Goal: Check status: Check status

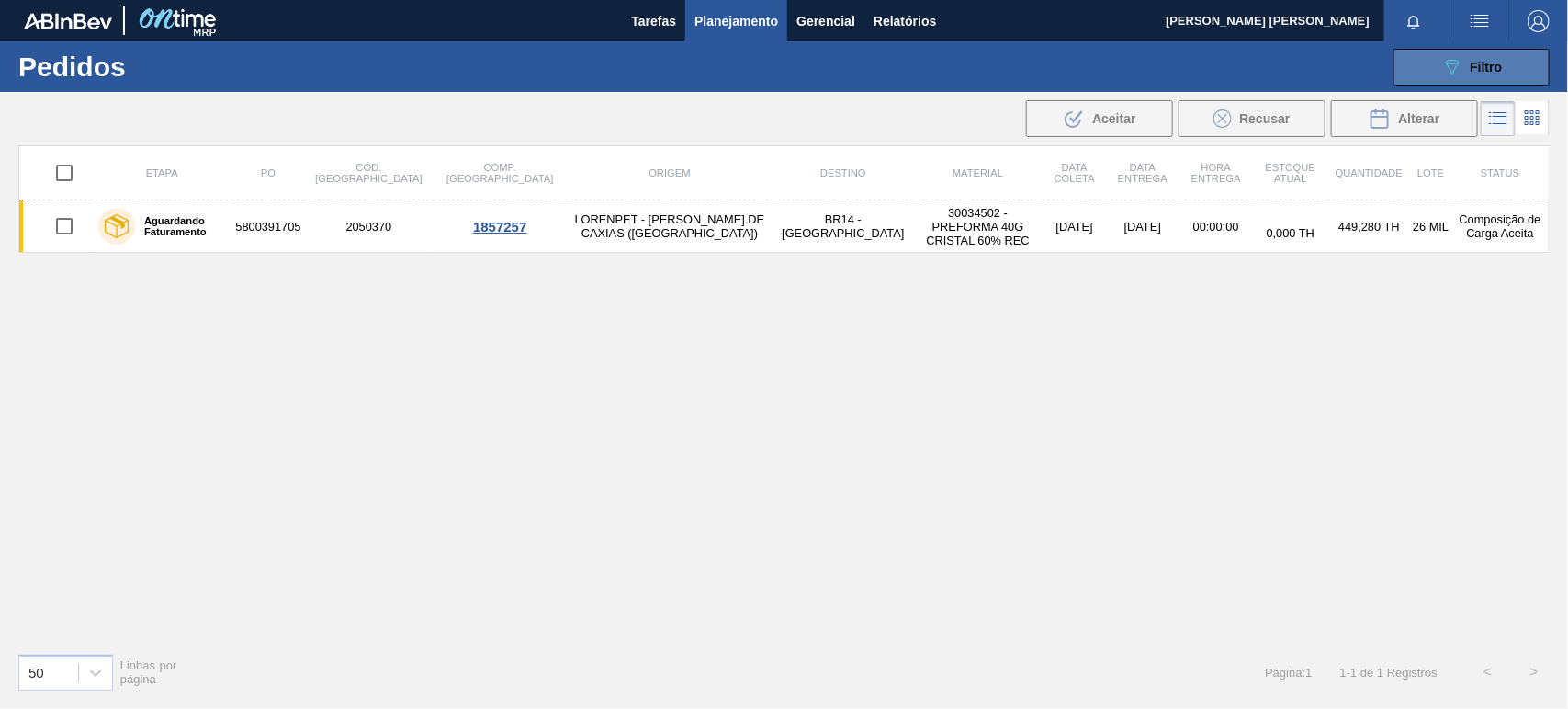
scroll to position [130, 0]
click at [1436, 75] on button "089F7B8B-B2A5-4AFE-B5C0-19BA573D28AC Filtro" at bounding box center [1472, 66] width 156 height 36
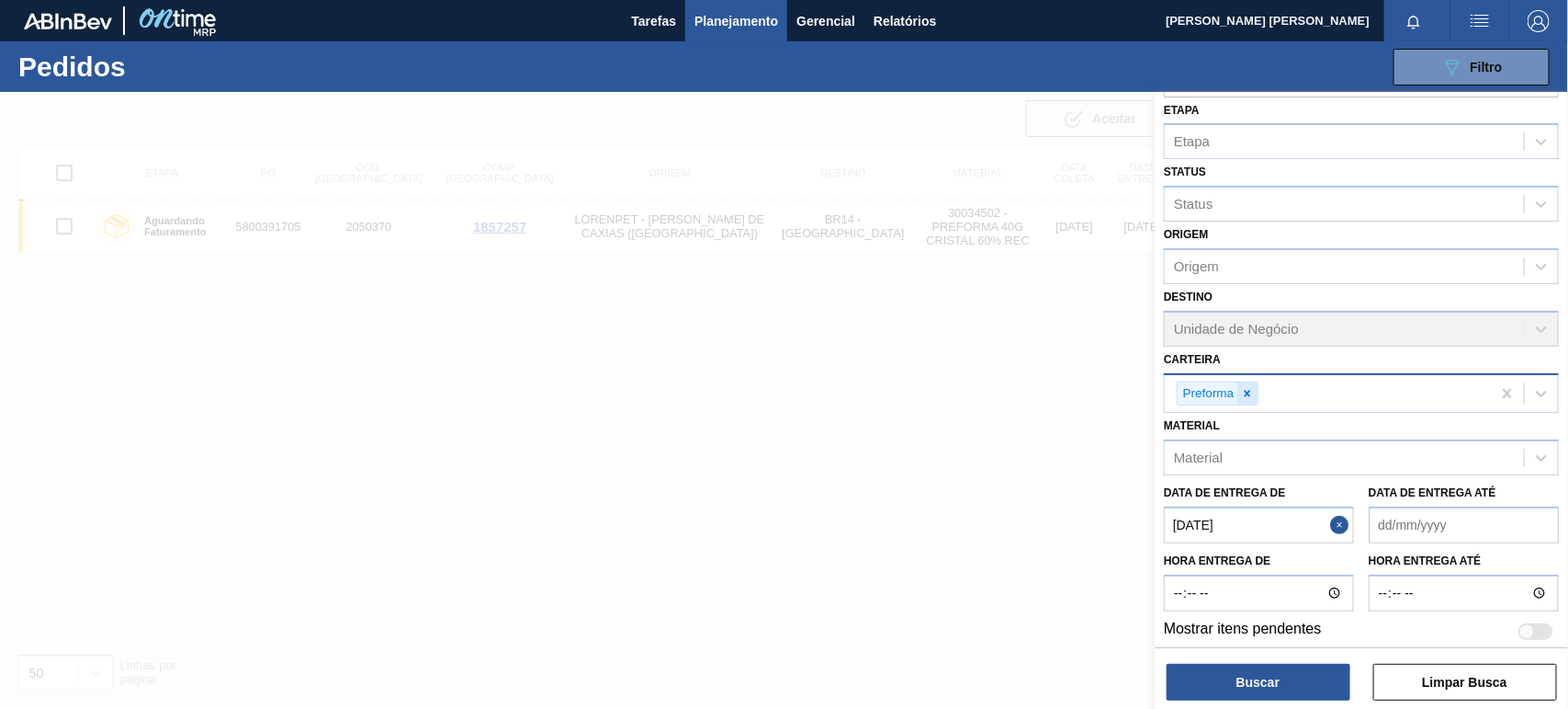
click at [1245, 391] on icon at bounding box center [1248, 393] width 13 height 13
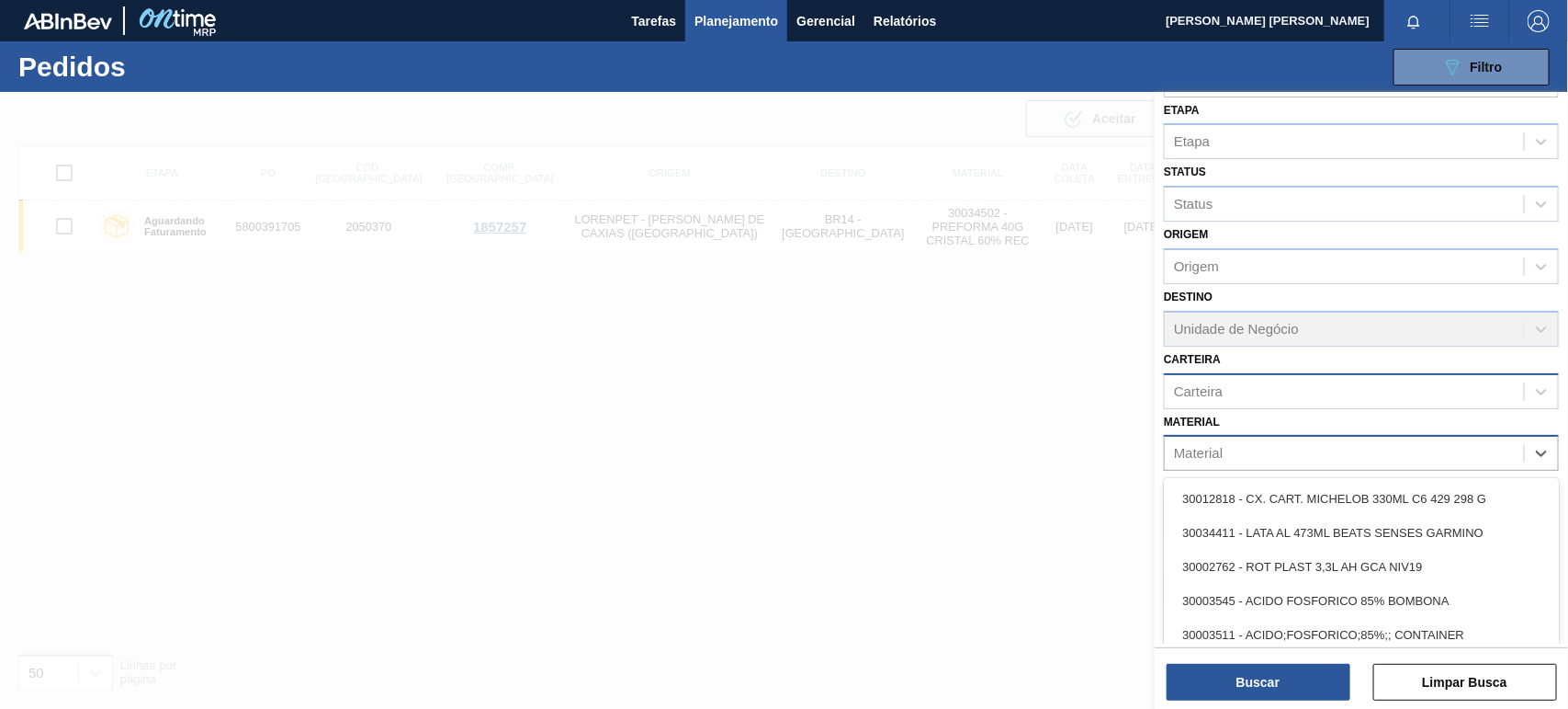
click at [1242, 446] on div "Material" at bounding box center [1345, 454] width 359 height 27
paste input "30003014"
type input "30003014"
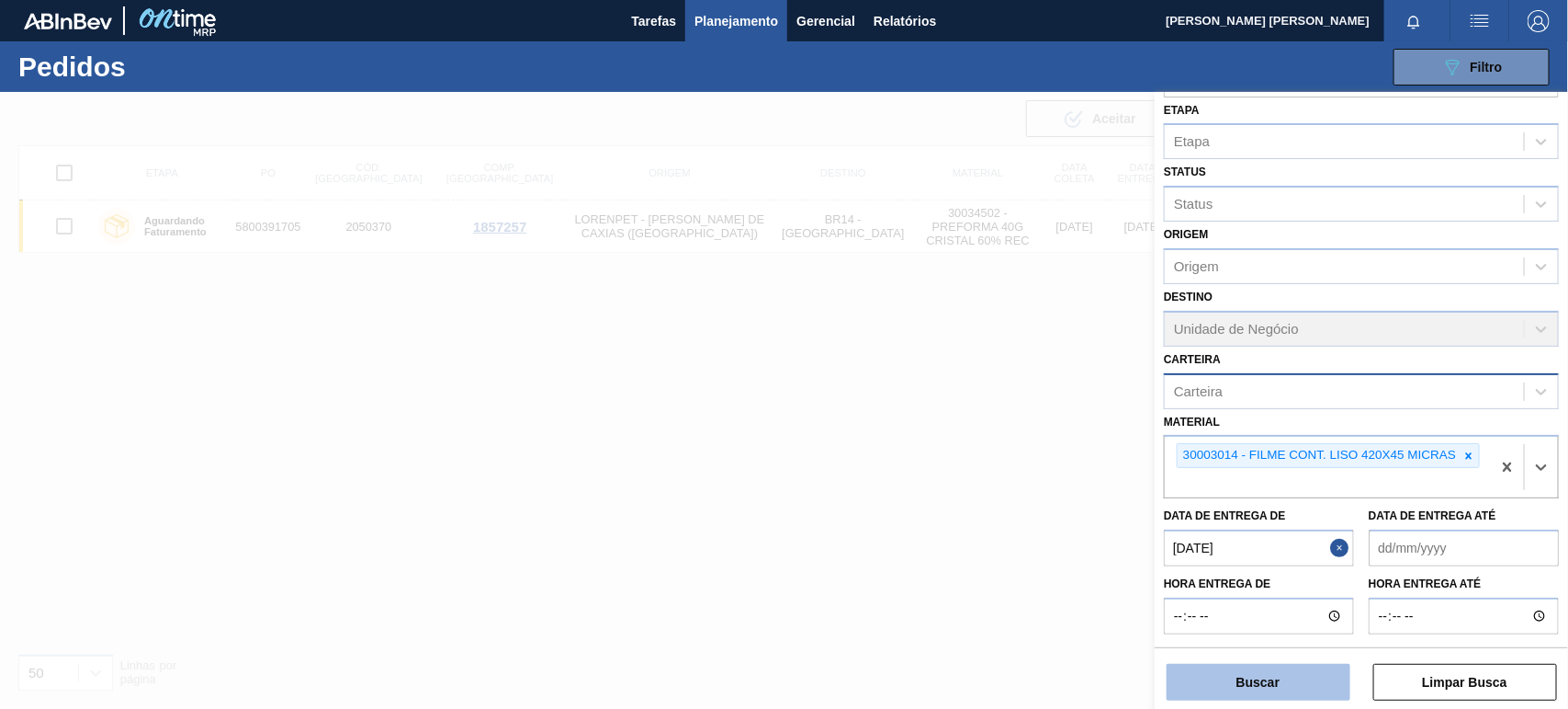
click at [1277, 690] on button "Buscar" at bounding box center [1258, 681] width 183 height 36
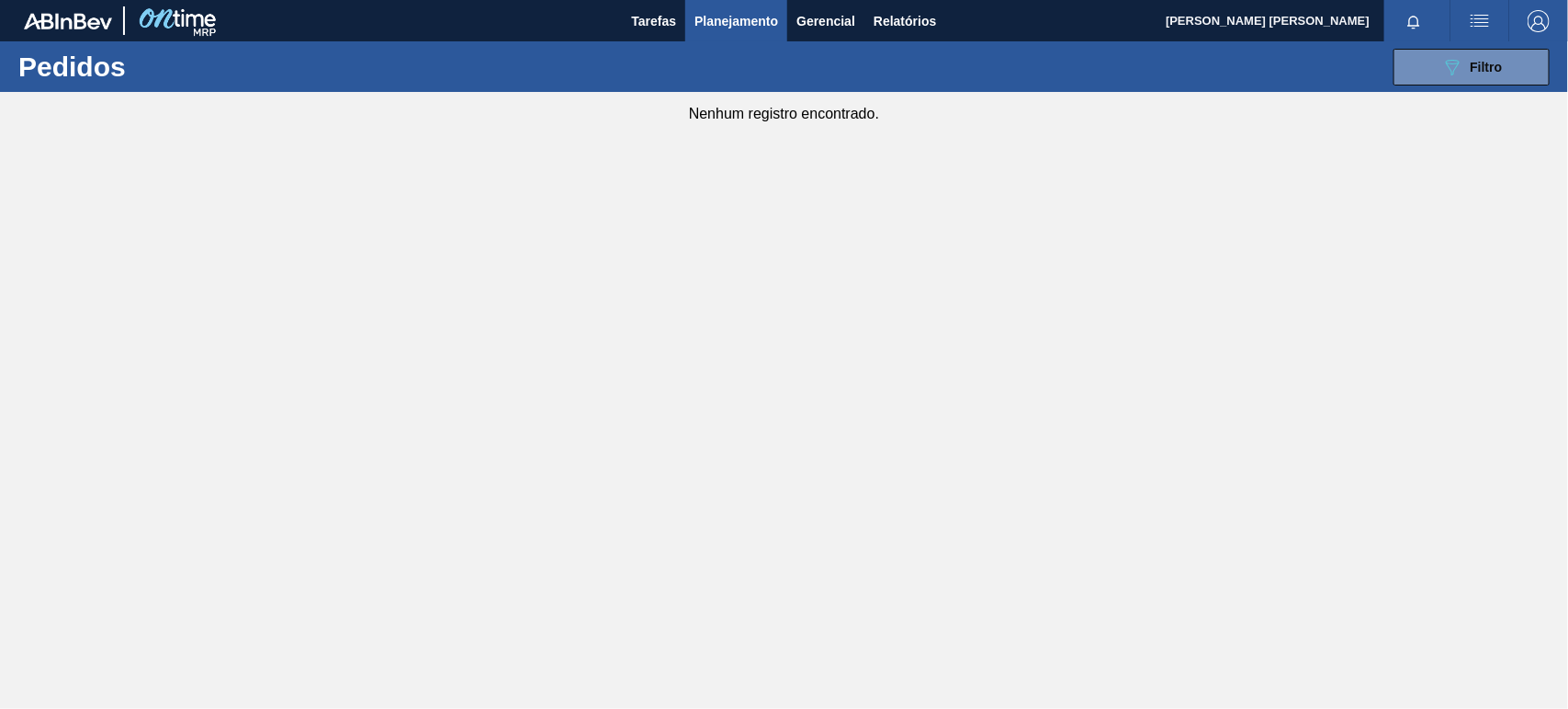
click at [732, 28] on span "Planejamento" at bounding box center [737, 21] width 84 height 22
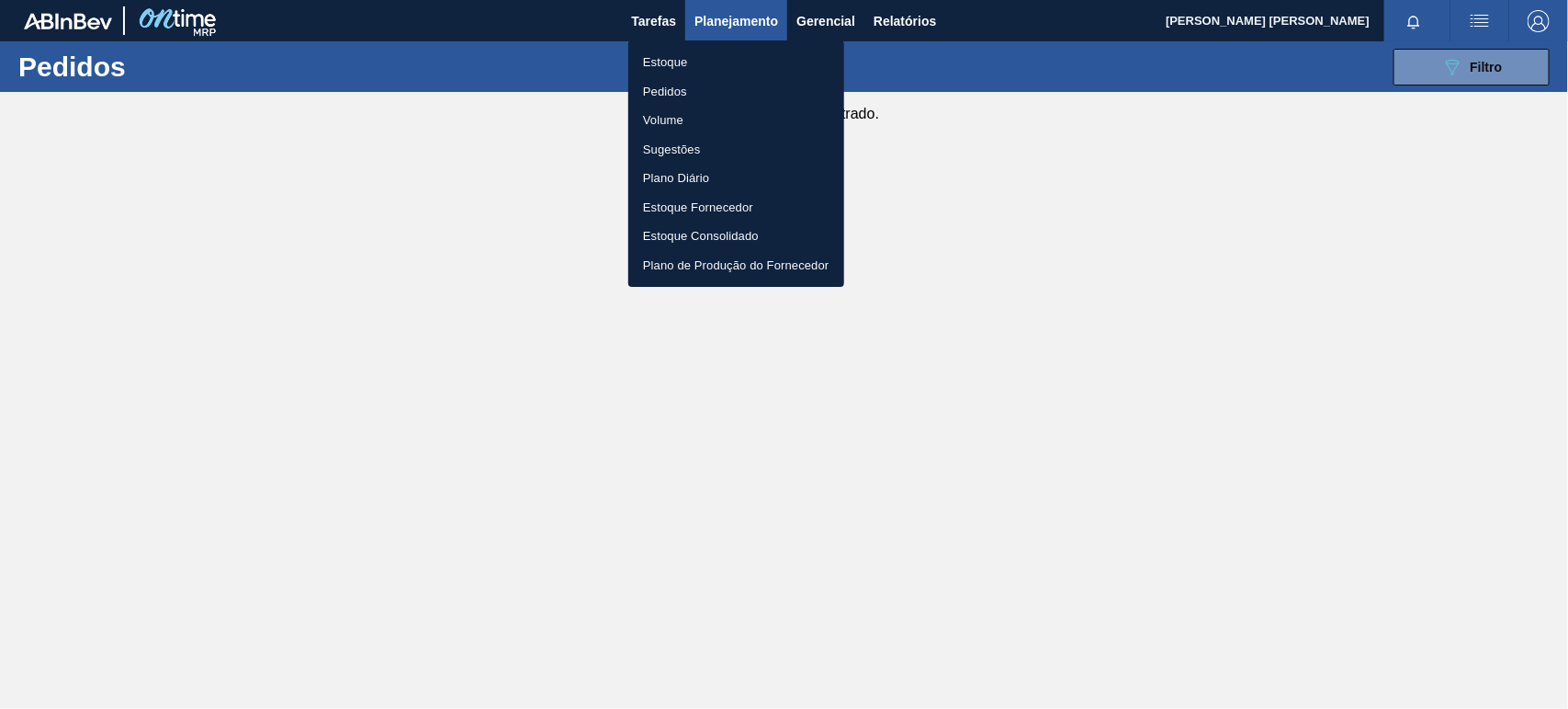
click at [710, 57] on li "Estoque" at bounding box center [737, 62] width 216 height 30
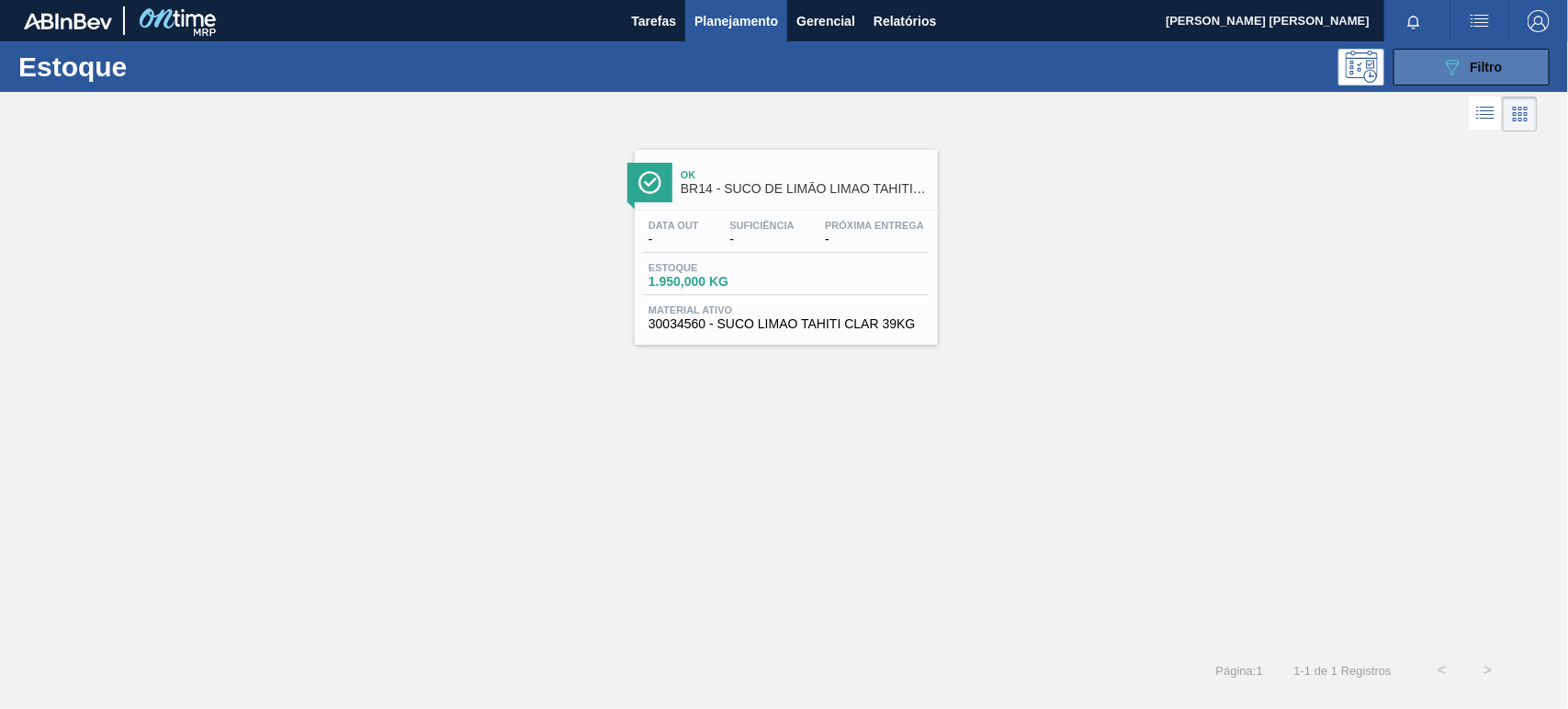
click at [1487, 58] on div "089F7B8B-B2A5-4AFE-B5C0-19BA573D28AC Filtro" at bounding box center [1472, 67] width 61 height 22
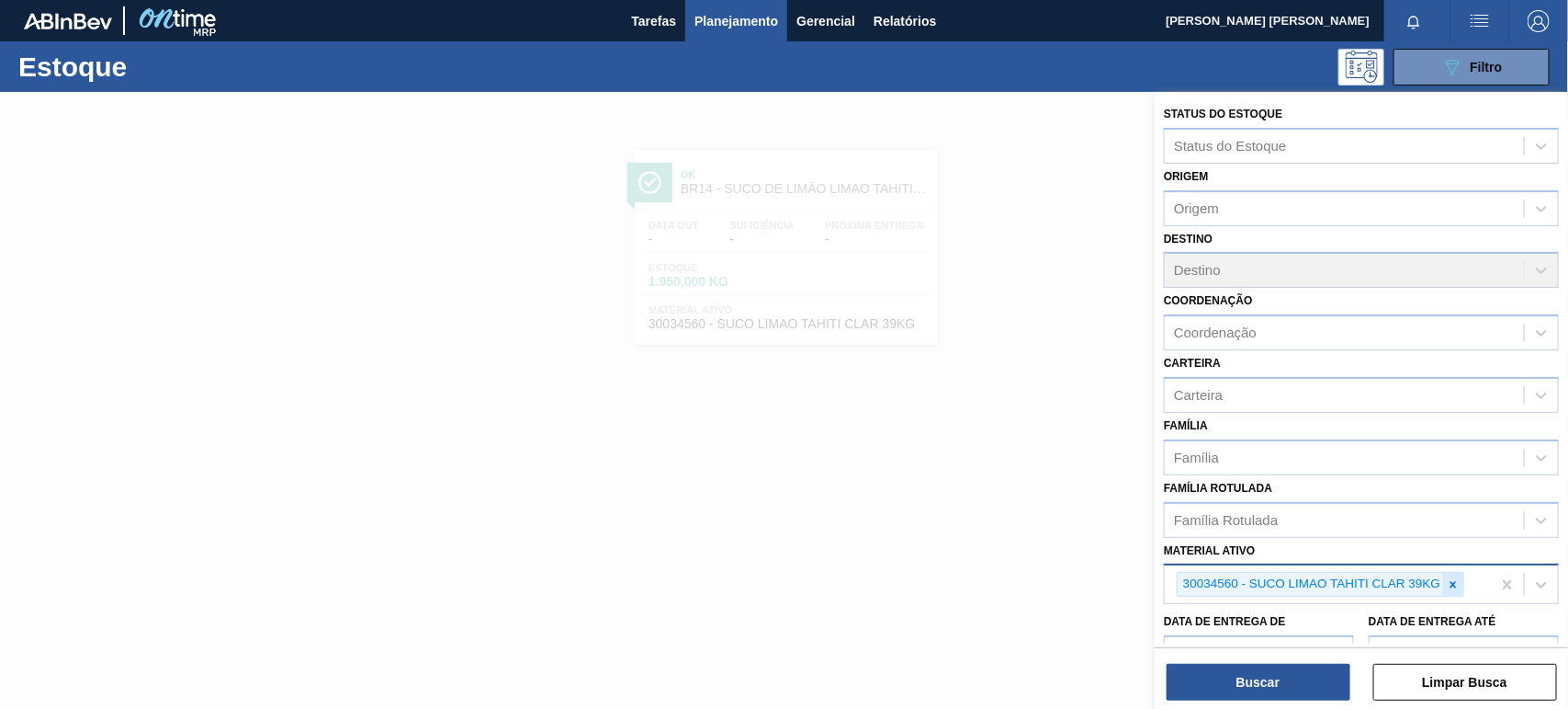
click at [1453, 579] on icon at bounding box center [1453, 585] width 13 height 13
paste ativo "30003014"
type ativo "30003014"
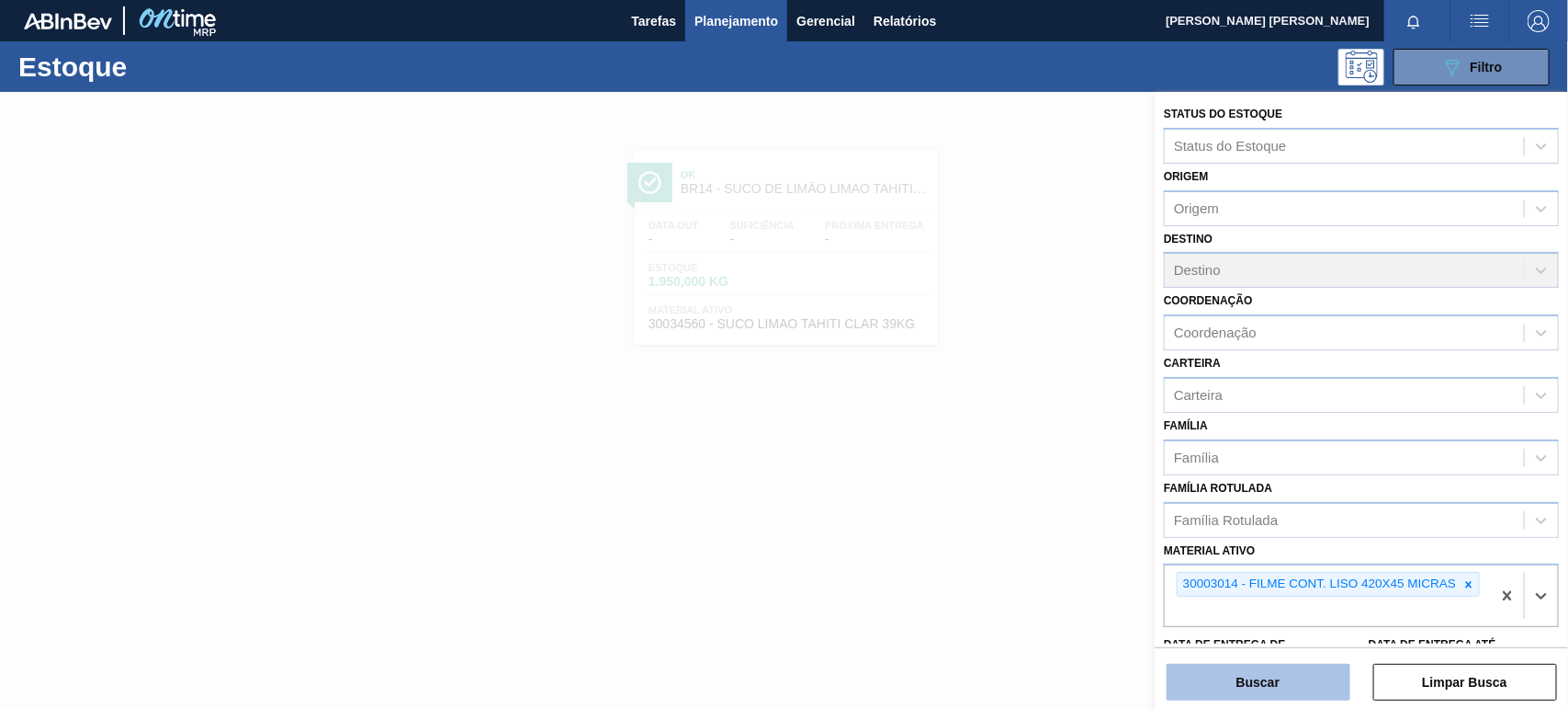
click at [1343, 687] on button "Buscar" at bounding box center [1258, 681] width 183 height 36
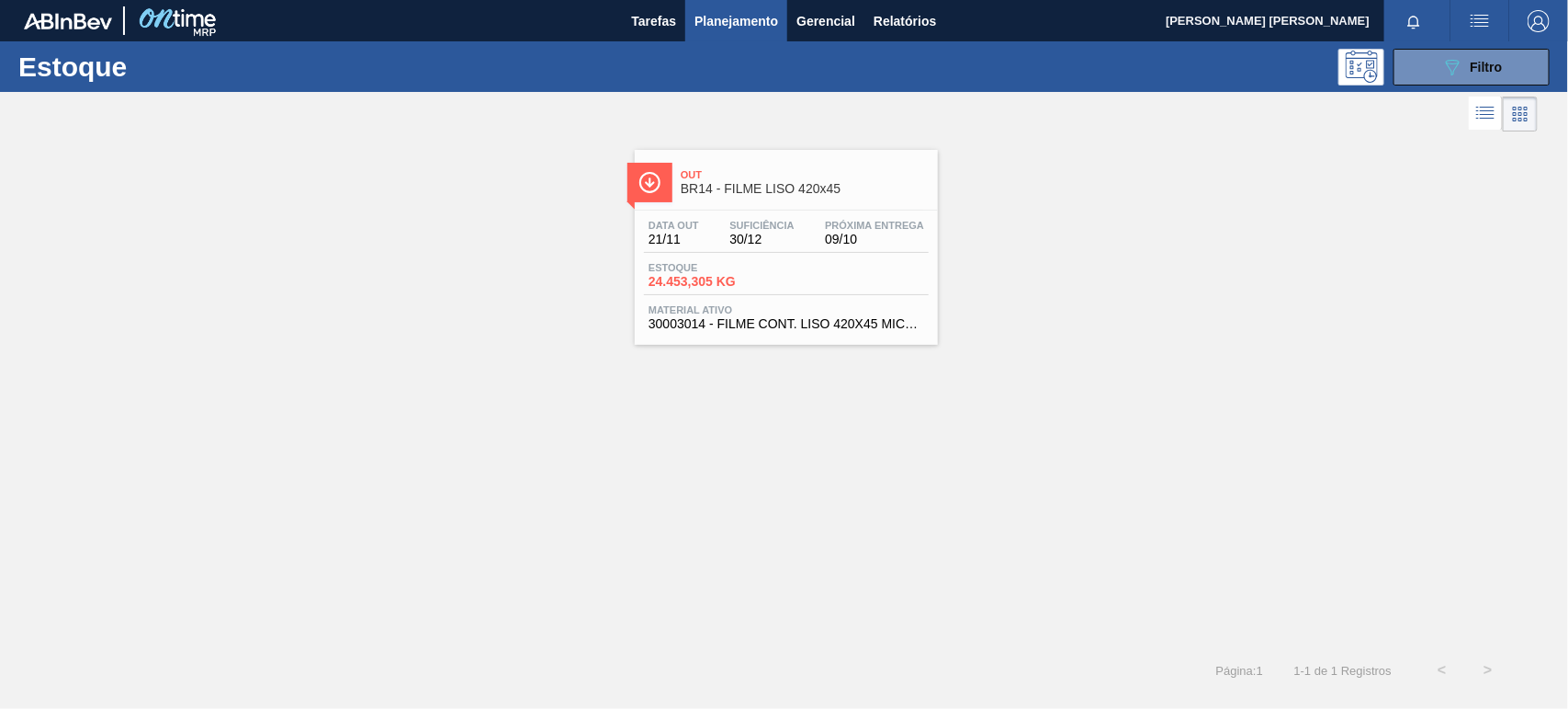
click at [822, 198] on div "Out BR14 - FILME LISO 420x45" at bounding box center [804, 183] width 248 height 41
